Goal: Task Accomplishment & Management: Manage account settings

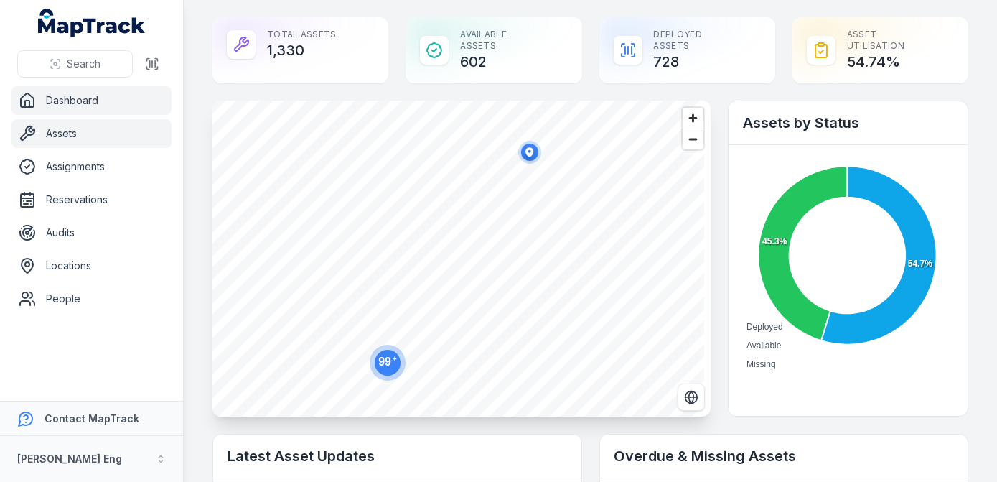
click at [65, 125] on link "Assets" at bounding box center [91, 133] width 160 height 29
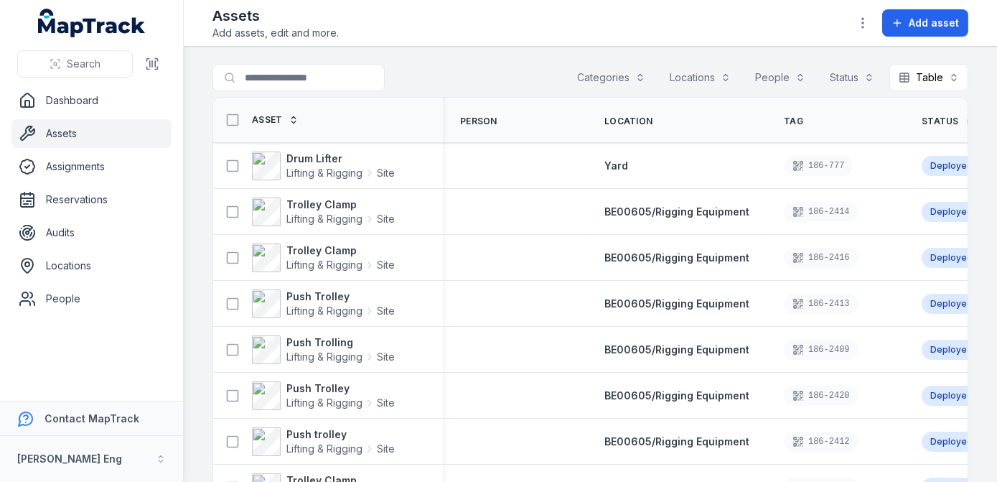
click at [589, 72] on button "Categories" at bounding box center [611, 77] width 87 height 27
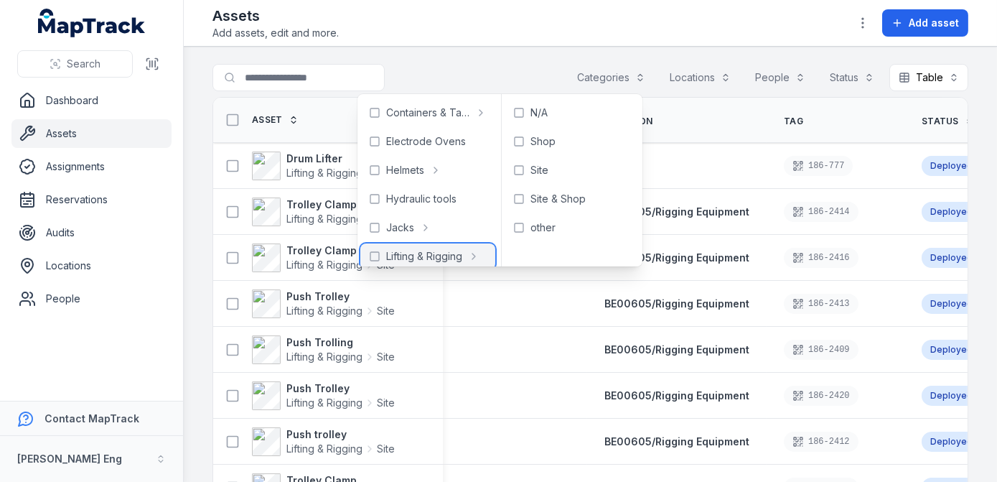
click at [452, 250] on span "Lifting & Rigging" at bounding box center [424, 256] width 76 height 14
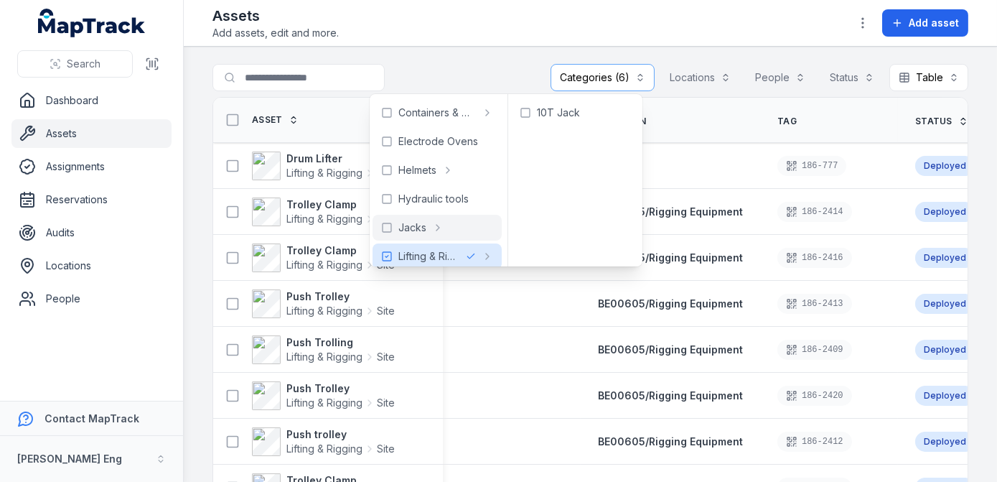
click at [467, 50] on main "**********" at bounding box center [590, 264] width 813 height 435
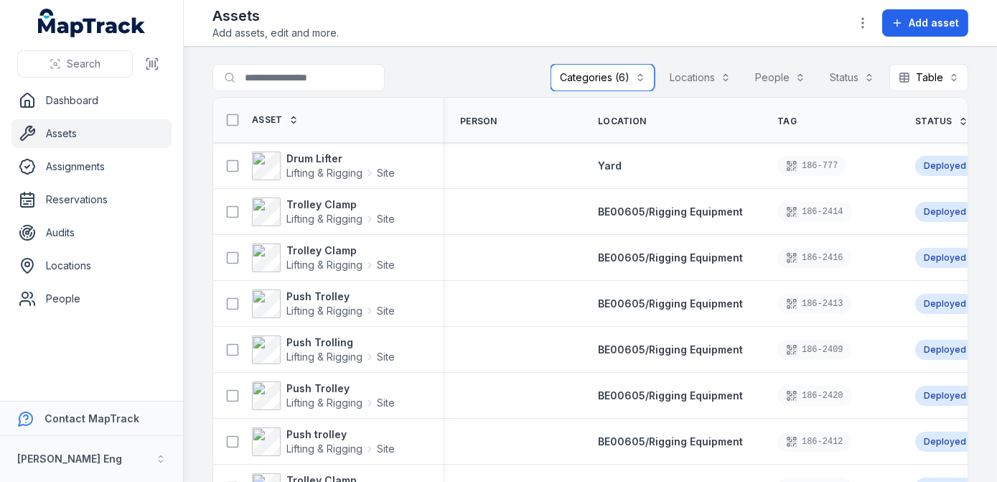
click at [639, 75] on button "Categories (6)" at bounding box center [603, 77] width 104 height 27
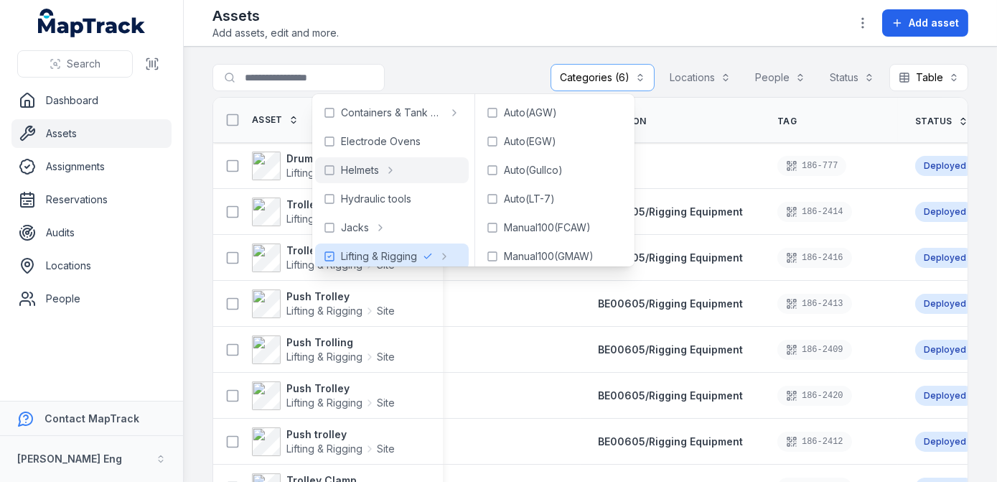
click at [488, 50] on main "**********" at bounding box center [590, 264] width 813 height 435
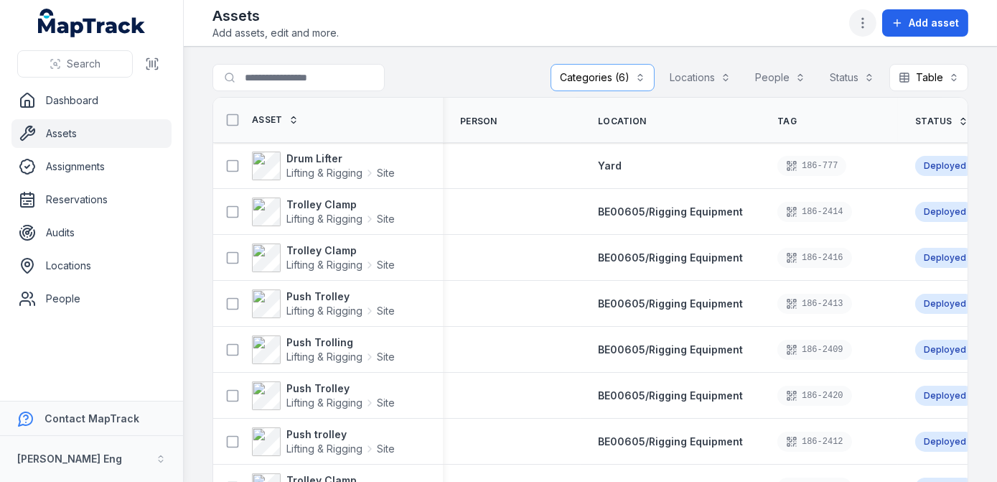
click at [860, 26] on icon "button" at bounding box center [863, 23] width 14 height 14
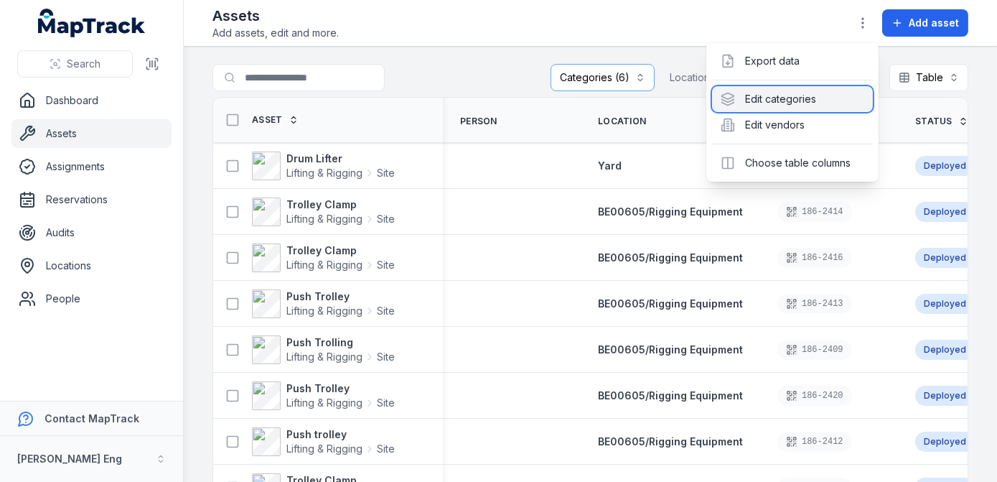
click at [790, 100] on div "Edit categories" at bounding box center [792, 99] width 161 height 26
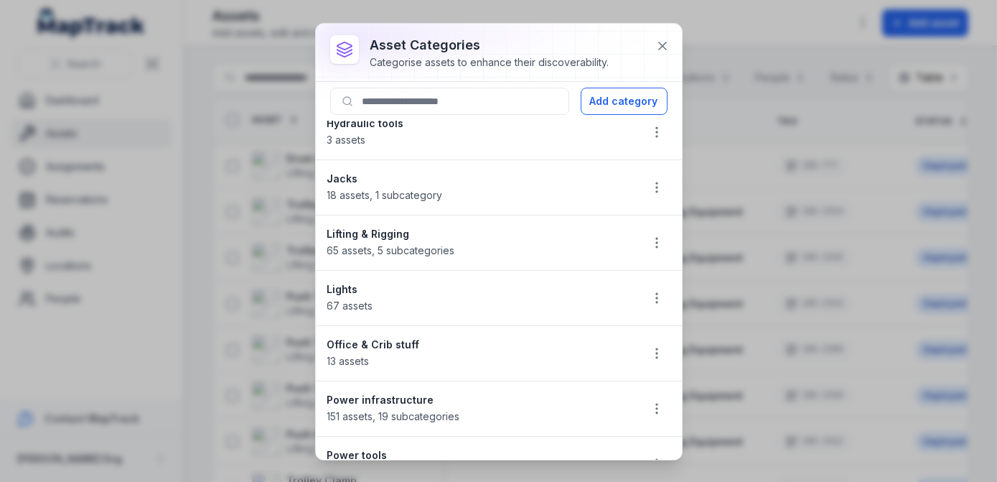
scroll to position [261, 0]
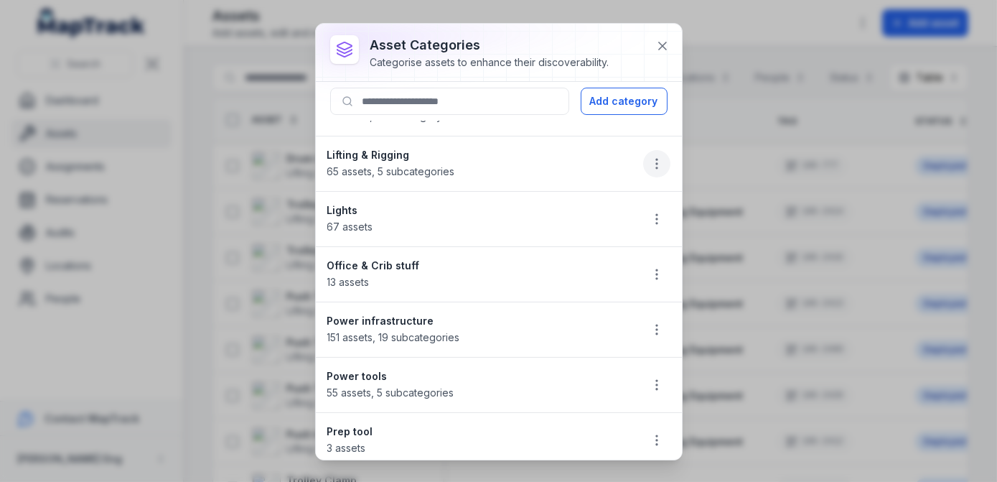
click at [650, 164] on icon "button" at bounding box center [657, 164] width 14 height 14
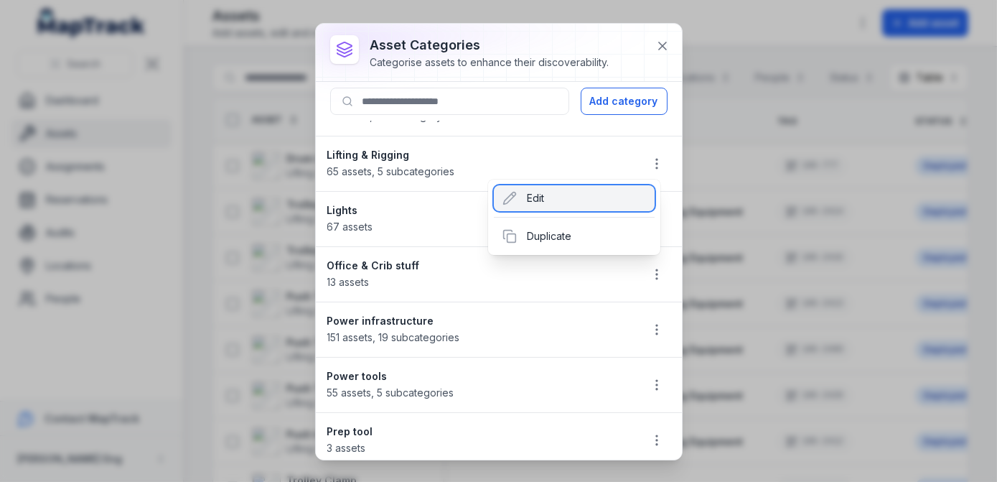
click at [557, 194] on div "Edit" at bounding box center [574, 198] width 161 height 26
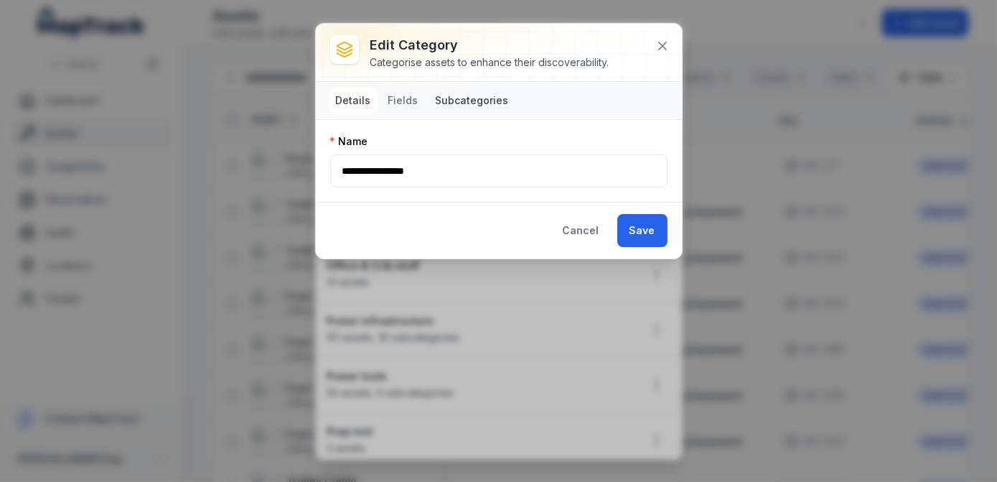
click at [465, 101] on button "Subcategories" at bounding box center [472, 101] width 85 height 26
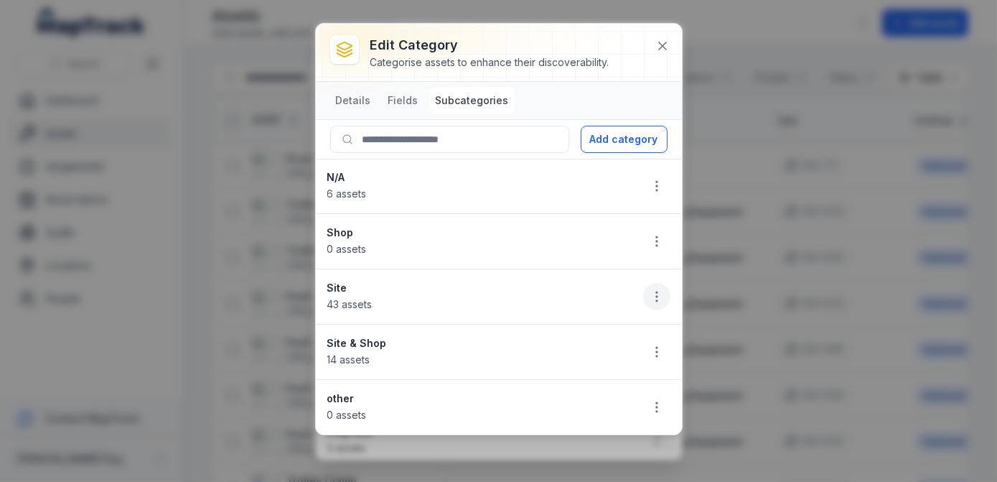
click at [647, 299] on button "button" at bounding box center [656, 296] width 27 height 27
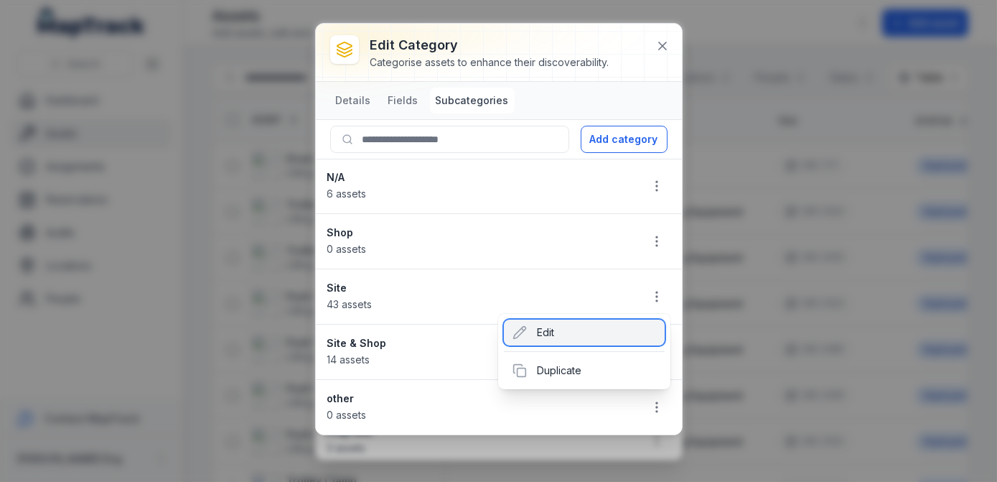
click at [558, 343] on div "Edit" at bounding box center [584, 332] width 161 height 26
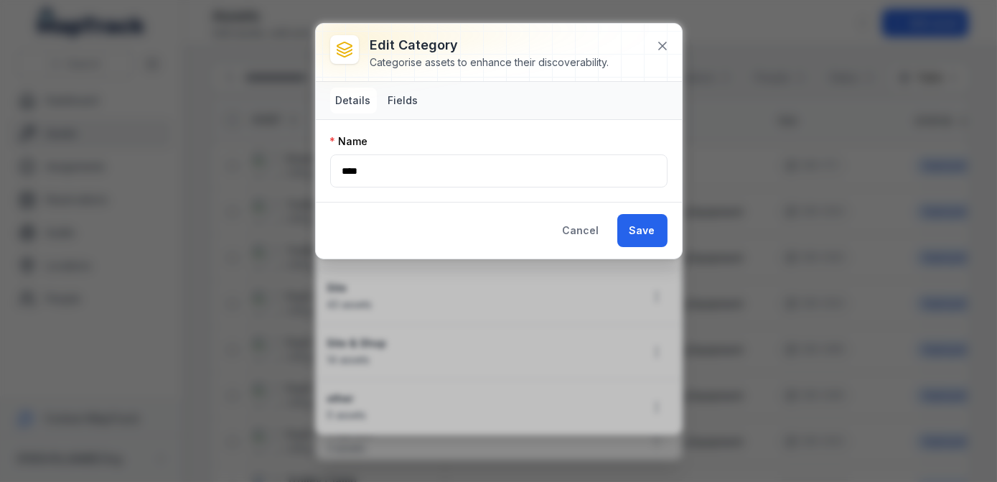
click at [396, 101] on button "Fields" at bounding box center [404, 101] width 42 height 26
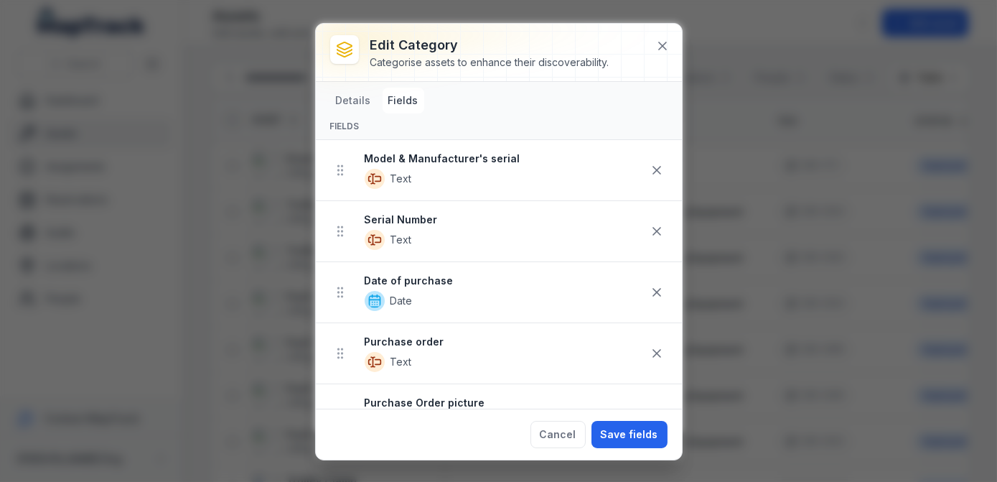
scroll to position [0, 0]
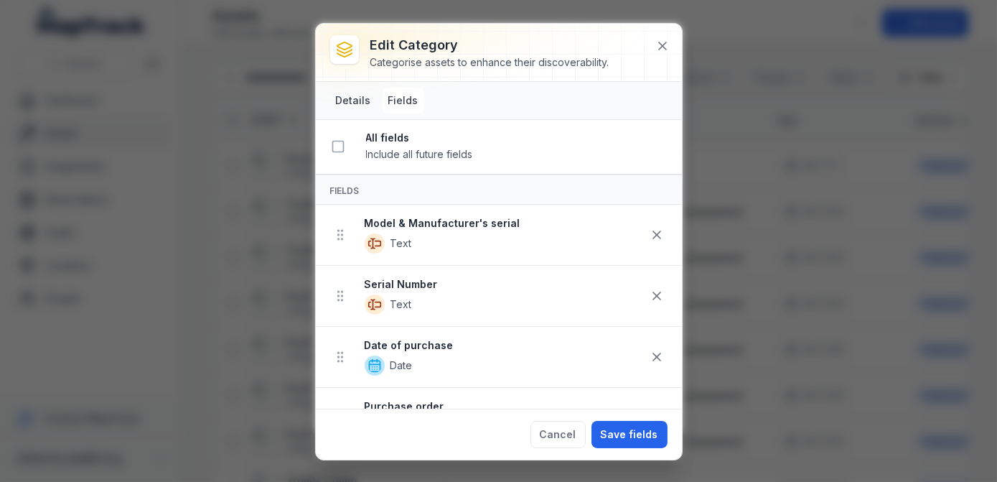
click at [350, 101] on button "Details" at bounding box center [353, 101] width 47 height 26
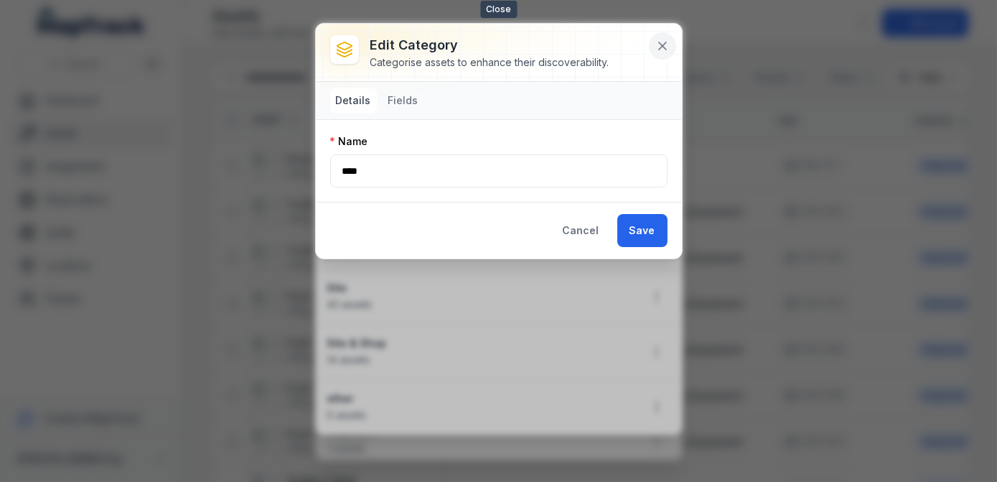
click at [672, 47] on button at bounding box center [662, 45] width 27 height 27
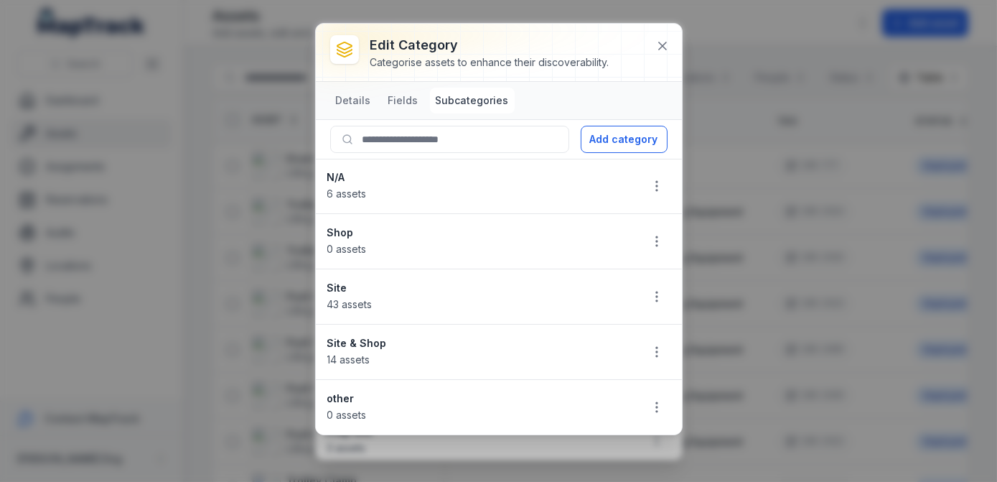
click at [488, 346] on strong "Site & Shop" at bounding box center [478, 343] width 302 height 14
click at [658, 347] on circle "button" at bounding box center [656, 347] width 1 height 1
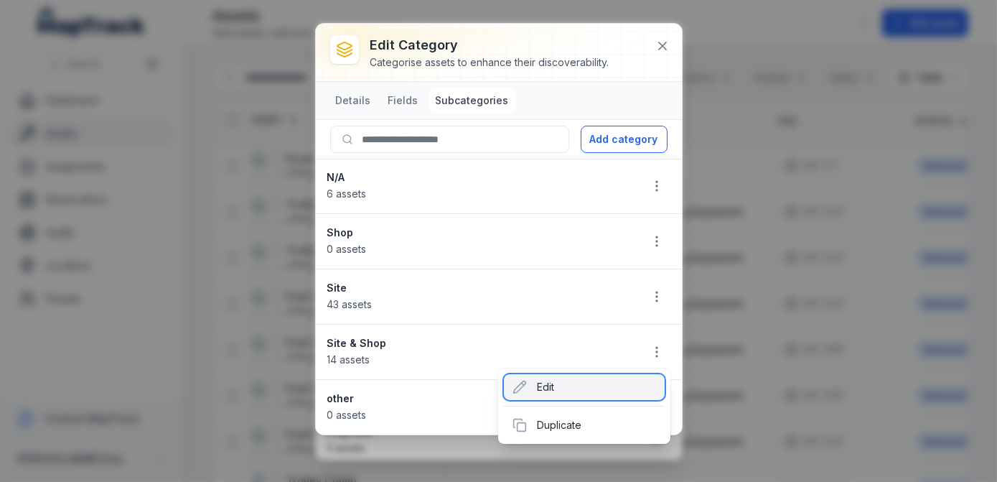
click at [566, 391] on div "Edit" at bounding box center [584, 387] width 161 height 26
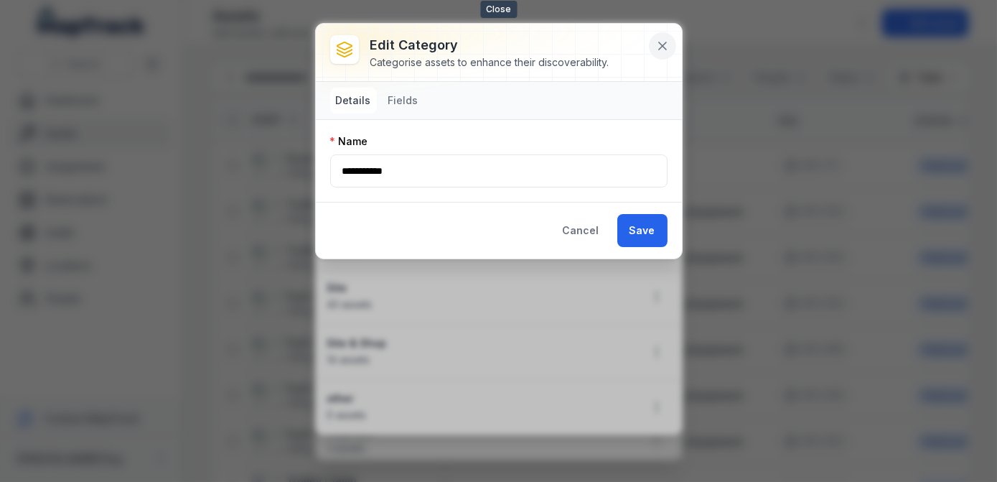
click at [670, 50] on button at bounding box center [662, 45] width 27 height 27
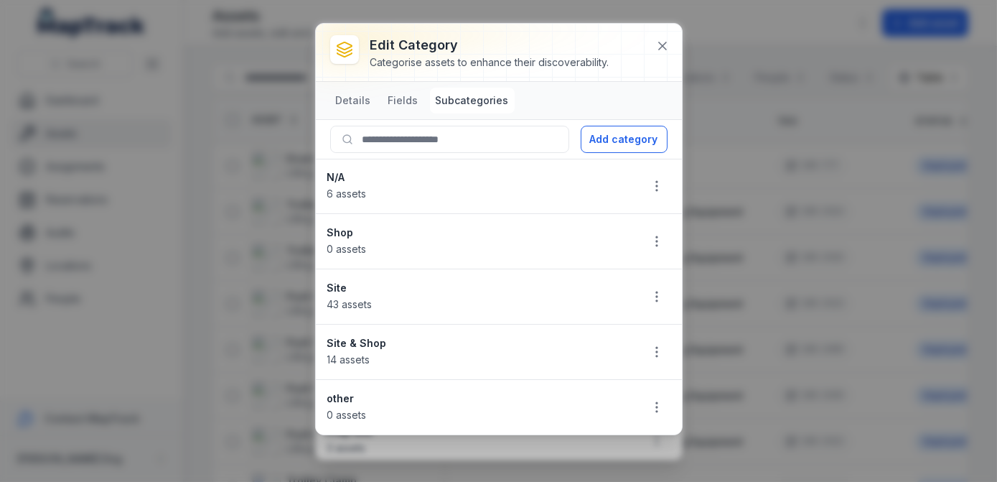
click at [434, 188] on div "N/A 6 assets" at bounding box center [478, 186] width 302 height 32
click at [354, 106] on button "Details" at bounding box center [353, 101] width 47 height 26
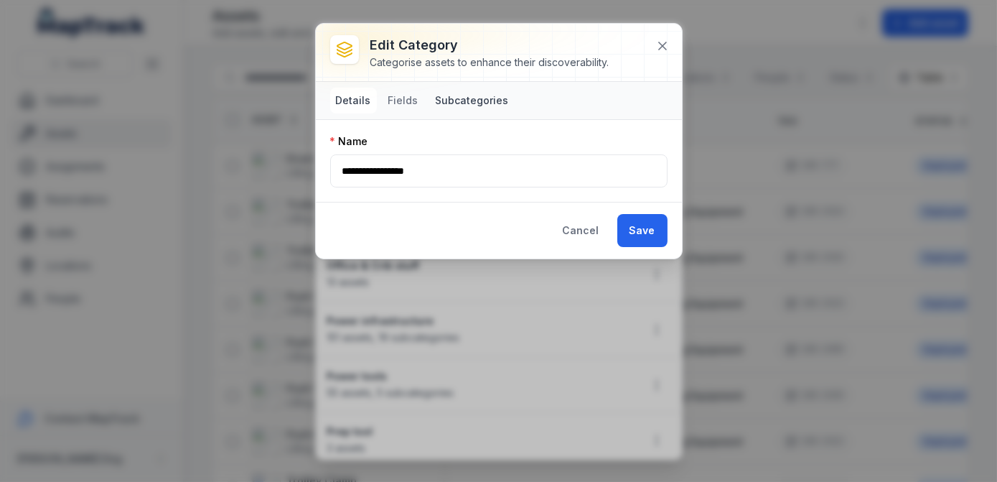
click at [489, 97] on button "Subcategories" at bounding box center [472, 101] width 85 height 26
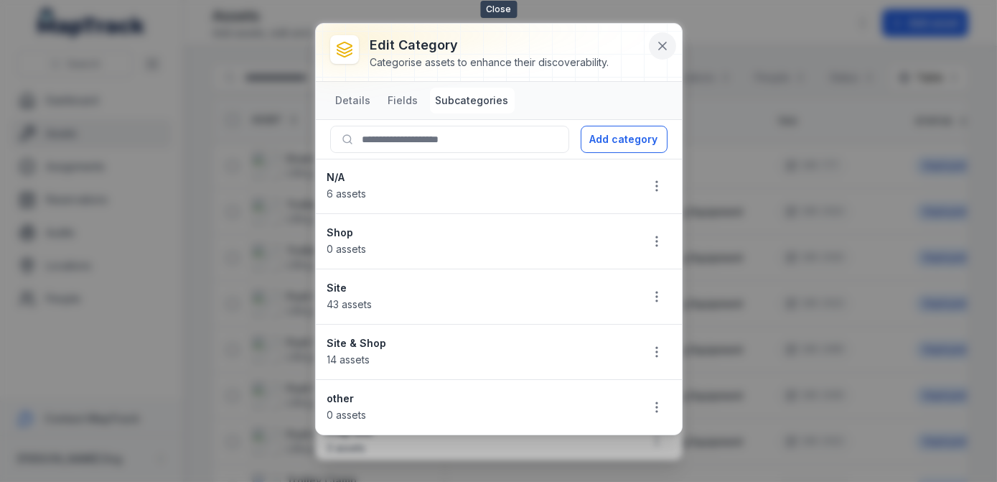
click at [666, 49] on icon at bounding box center [662, 45] width 7 height 7
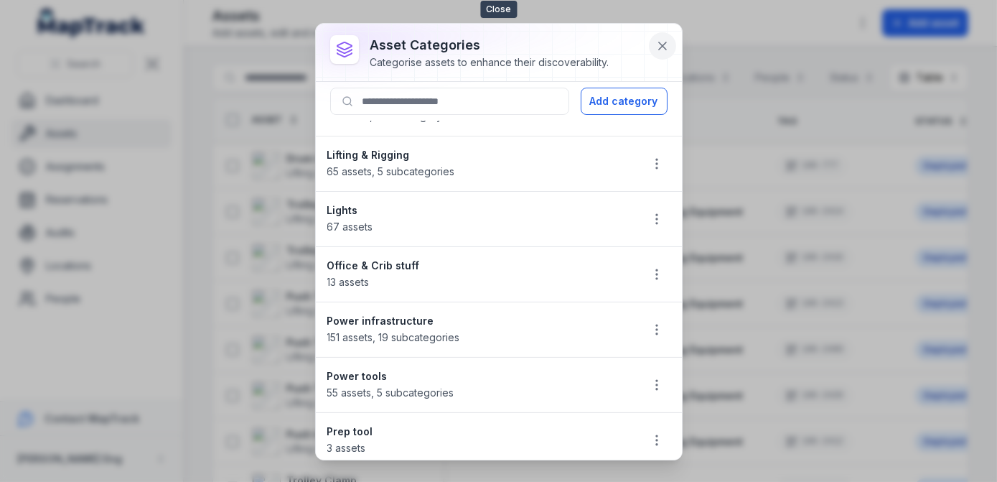
click at [666, 47] on icon at bounding box center [662, 45] width 7 height 7
